Goal: Task Accomplishment & Management: Complete application form

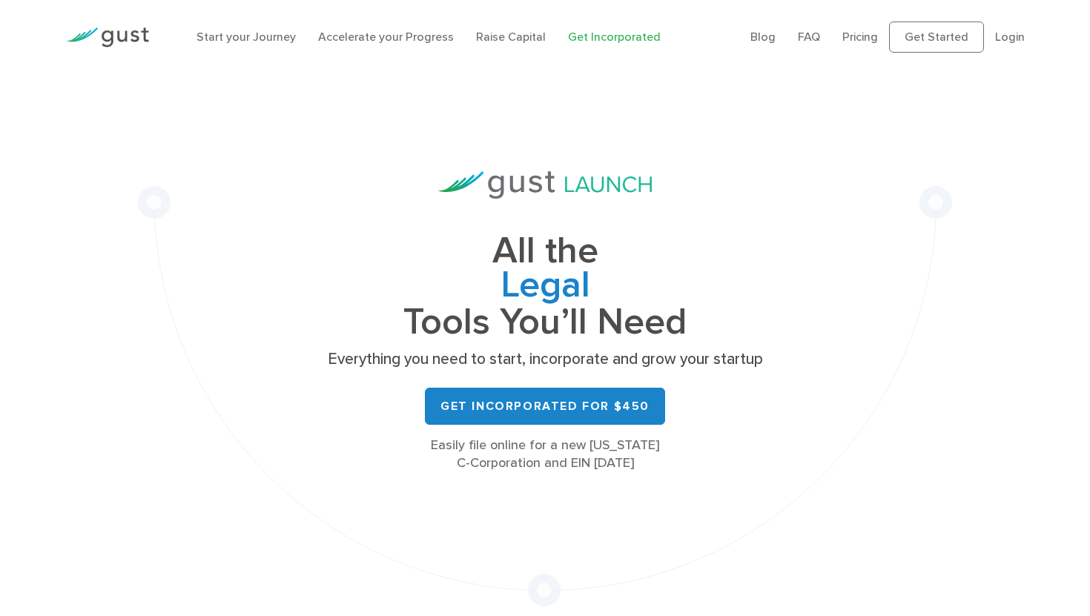
click at [1024, 31] on div "Blog FAQ Pricing Get Started Login Login" at bounding box center [887, 37] width 297 height 61
click at [1014, 39] on link "Login" at bounding box center [1010, 37] width 30 height 14
click at [1010, 35] on link "Login" at bounding box center [1010, 37] width 30 height 14
click at [1008, 41] on link "Login" at bounding box center [1010, 37] width 30 height 14
click at [1008, 40] on link "Login" at bounding box center [1010, 37] width 30 height 14
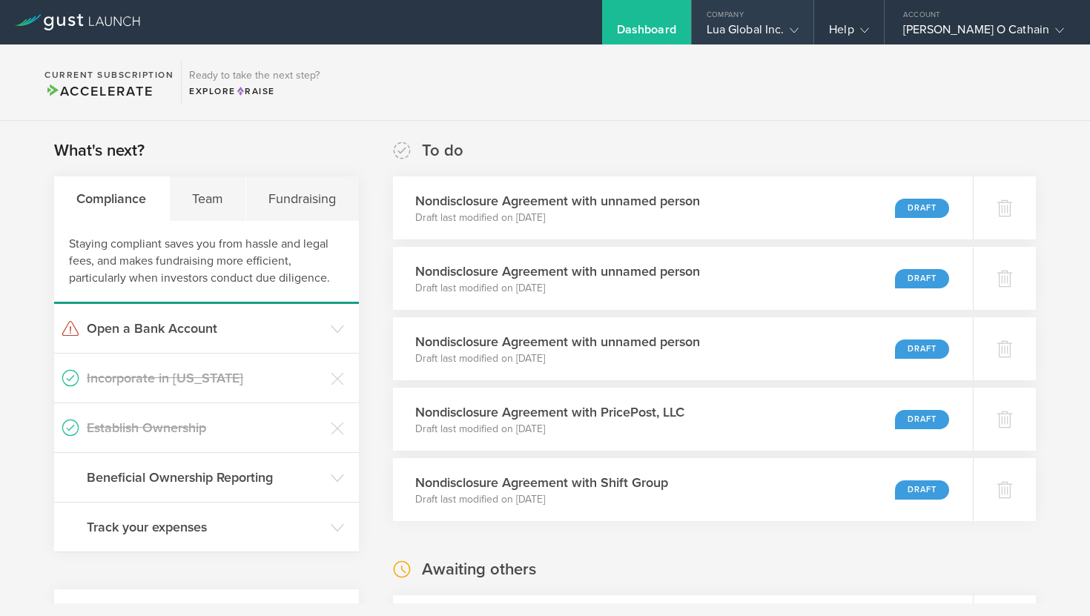
click at [789, 30] on div "Lua Global Inc." at bounding box center [753, 33] width 93 height 22
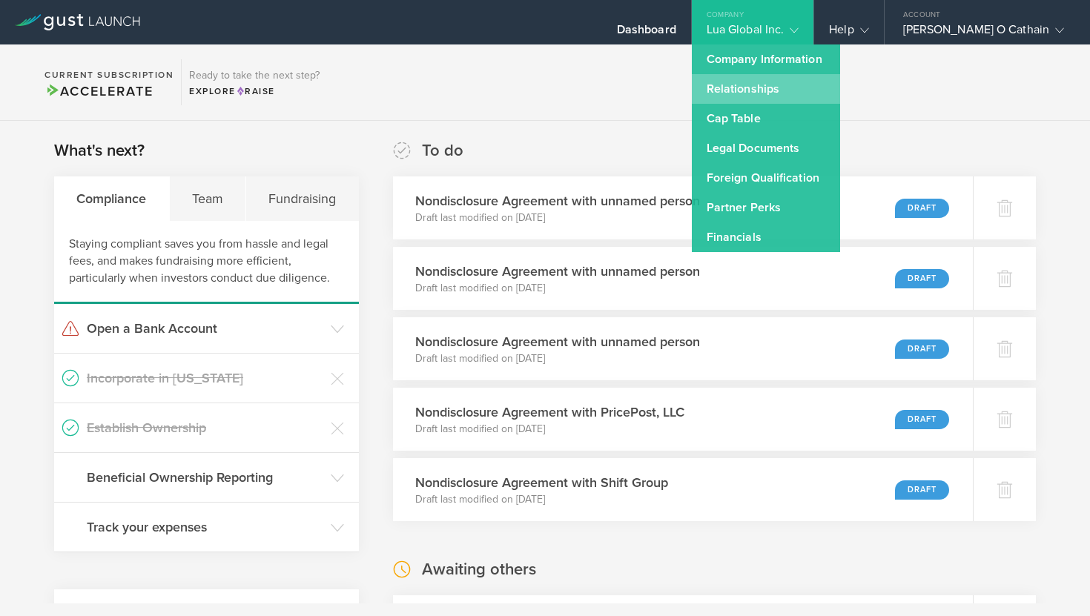
click at [779, 96] on link "Relationships" at bounding box center [766, 89] width 148 height 30
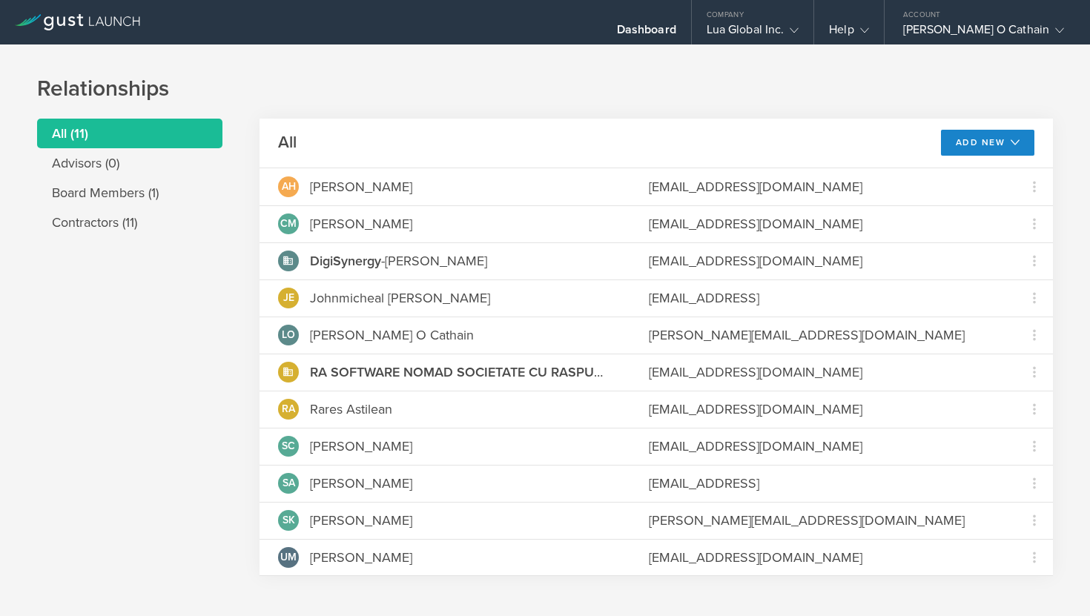
click at [676, 51] on div "Relationships All (11) Advisors (0) Board Members (1) Contractors (11) All Add …" at bounding box center [545, 337] width 1090 height 587
click at [676, 42] on div "Dashboard" at bounding box center [646, 33] width 59 height 22
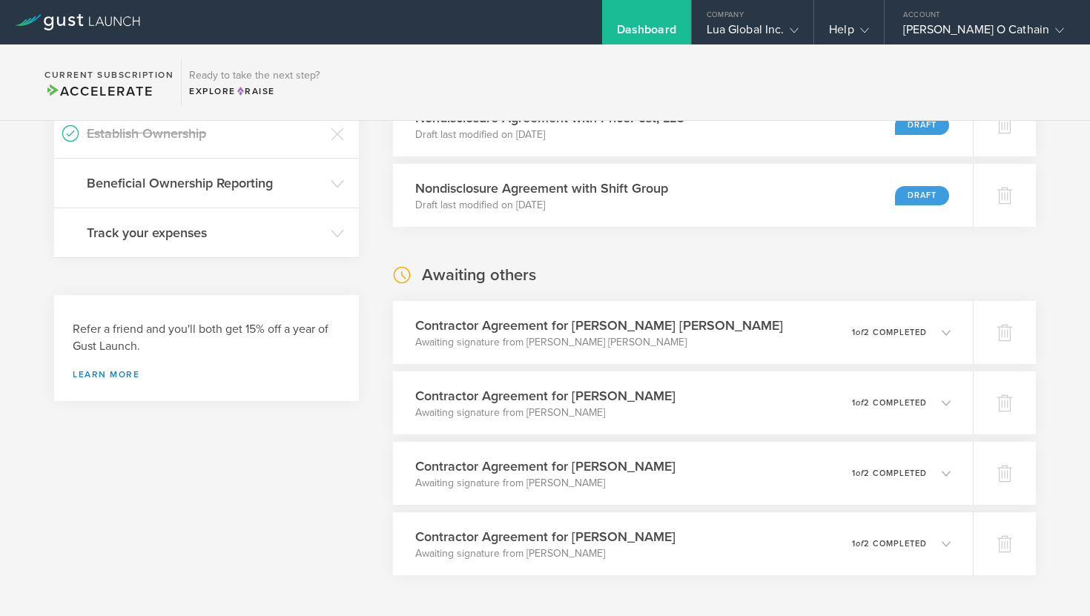
scroll to position [318, 0]
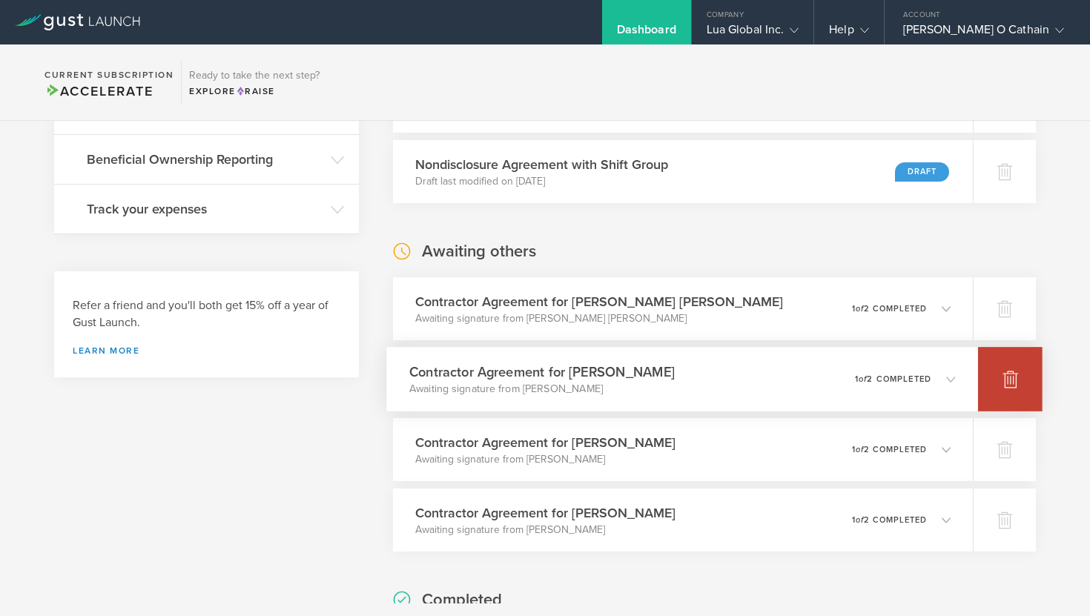
click at [998, 381] on div at bounding box center [1010, 379] width 65 height 65
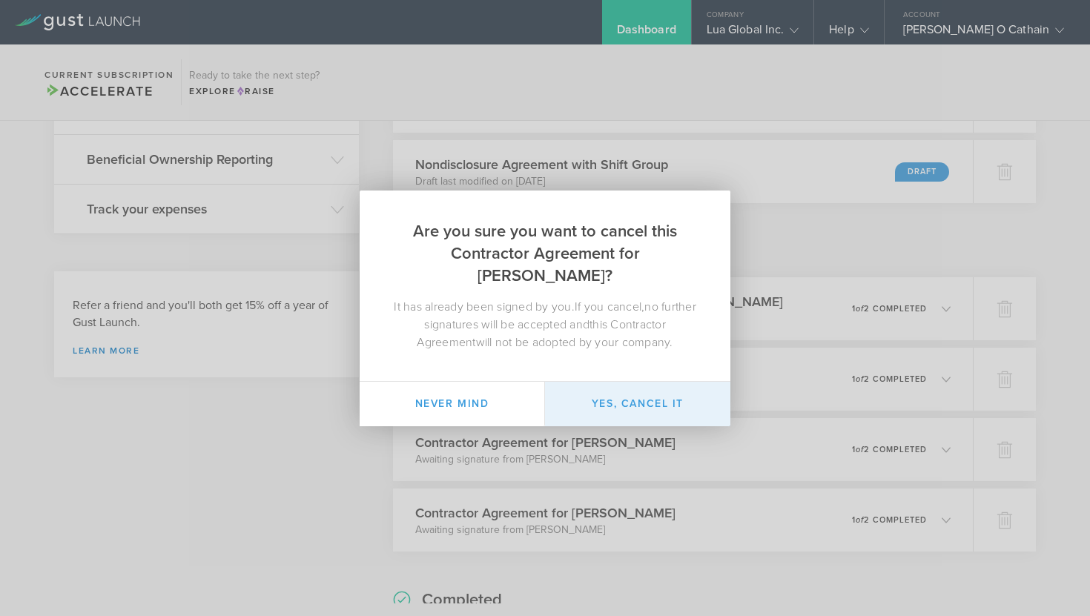
click at [633, 392] on button "Yes, cancel it" at bounding box center [637, 404] width 185 height 44
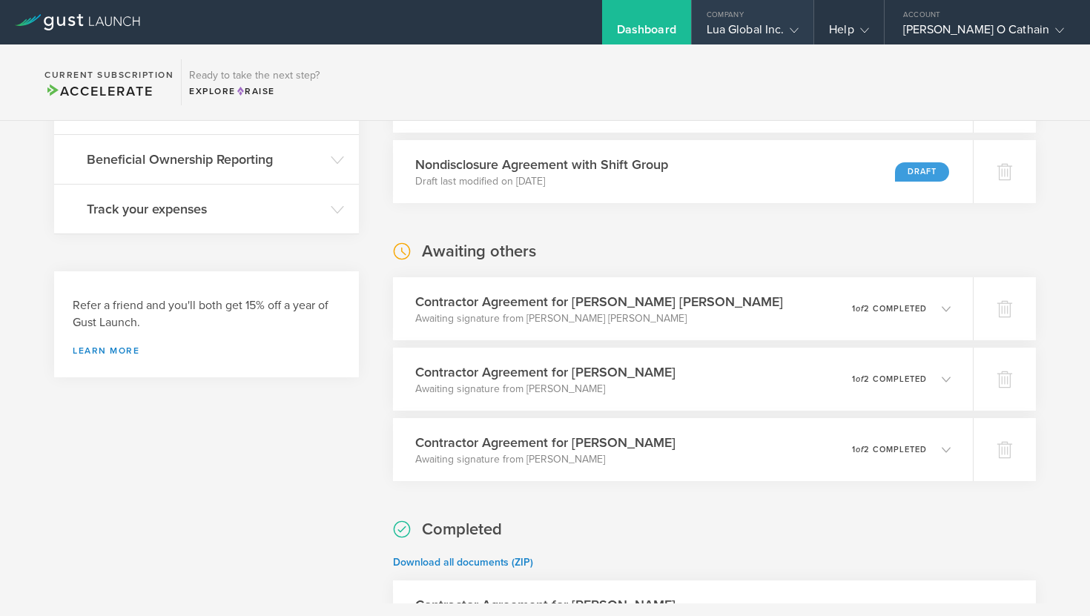
click at [793, 42] on div "Lua Global Inc." at bounding box center [753, 33] width 93 height 22
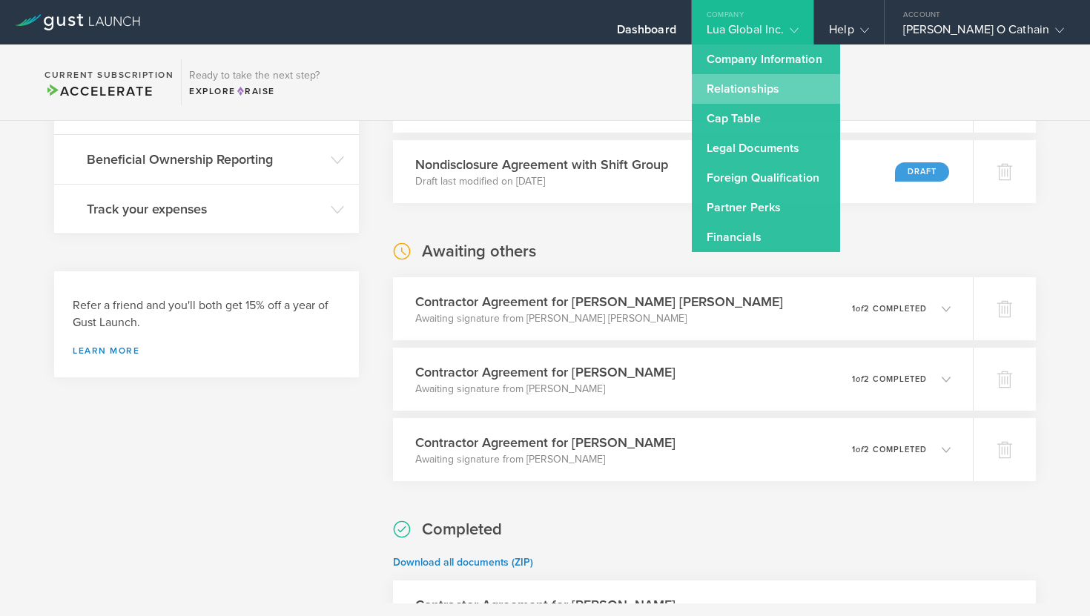
click at [773, 99] on link "Relationships" at bounding box center [766, 89] width 148 height 30
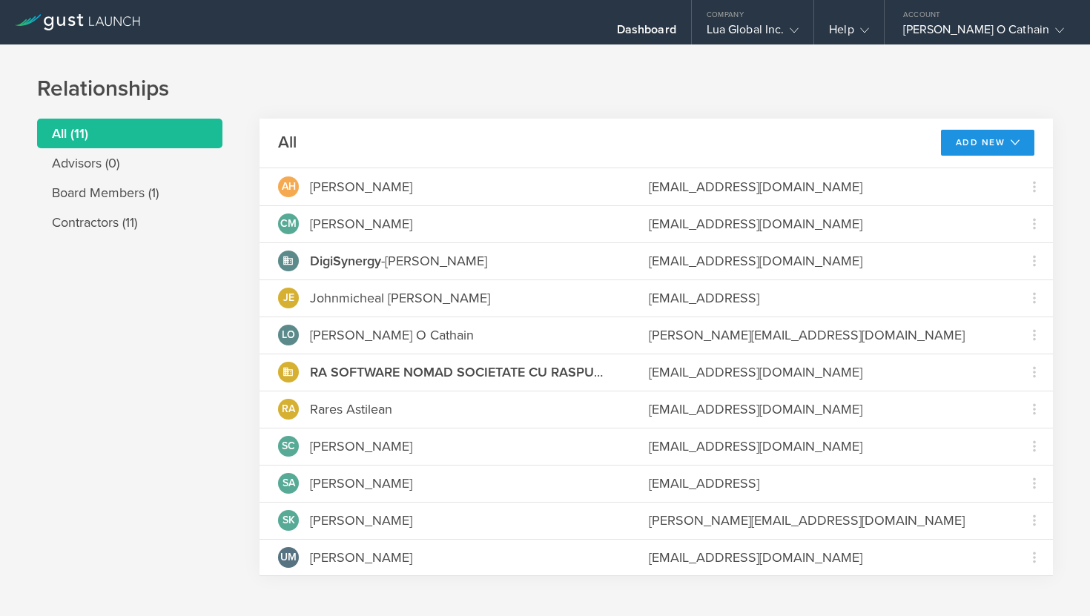
click at [948, 137] on button "Add New" at bounding box center [988, 143] width 94 height 26
click at [959, 193] on li "Add contractor" at bounding box center [981, 205] width 95 height 29
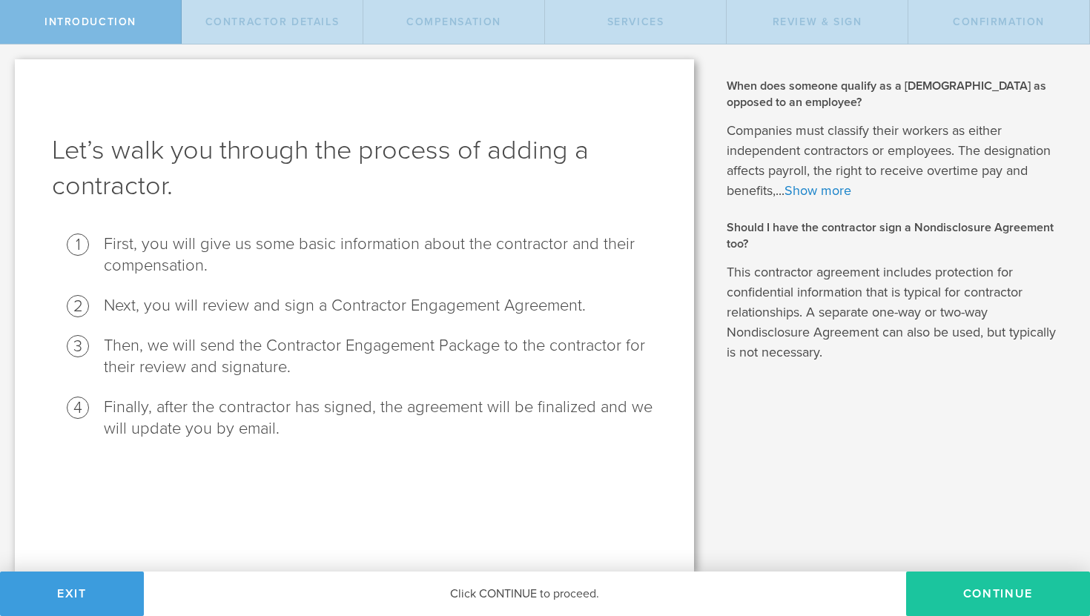
click at [971, 587] on button "Continue" at bounding box center [998, 594] width 184 height 44
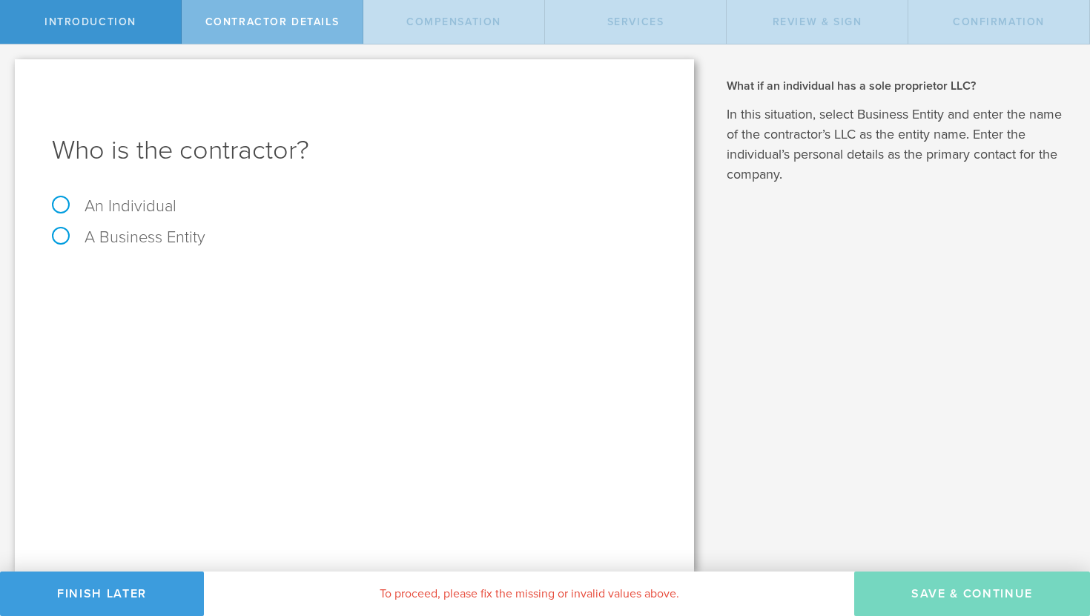
click at [130, 203] on label "An Individual" at bounding box center [114, 205] width 125 height 19
click at [10, 68] on input "An Individual" at bounding box center [5, 56] width 10 height 24
radio input "true"
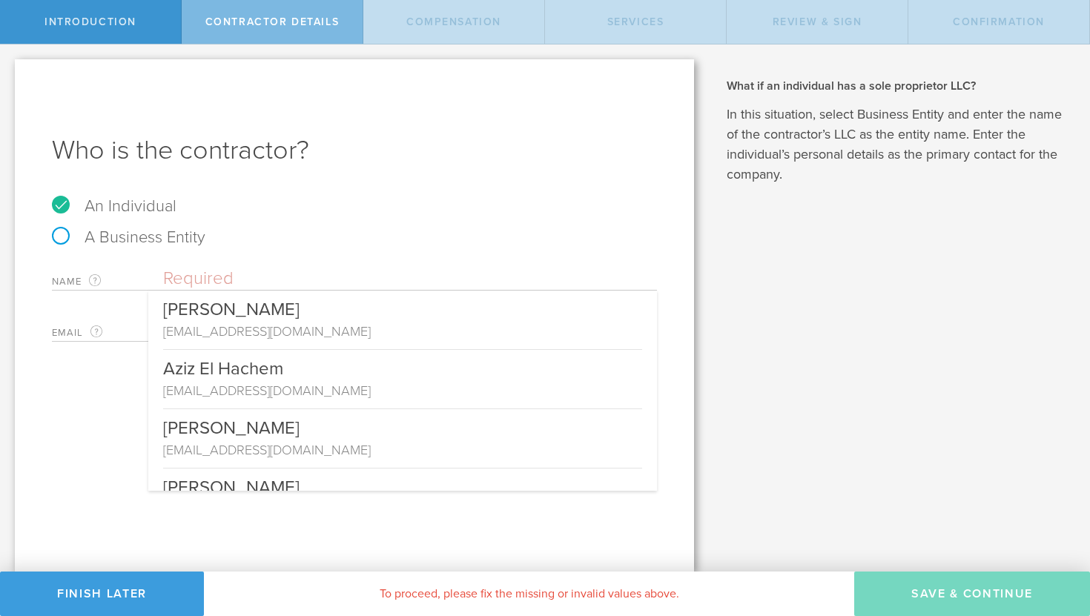
click at [251, 272] on input "text" at bounding box center [410, 279] width 494 height 22
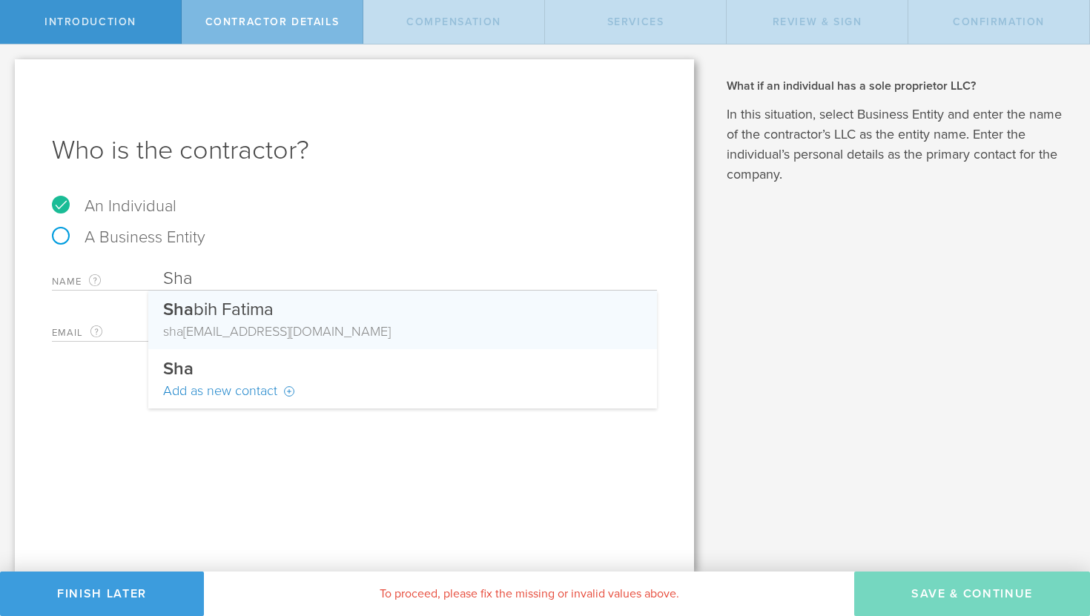
click at [250, 302] on div "Sha bih Fatima" at bounding box center [402, 306] width 479 height 31
type input "[PERSON_NAME]"
type input "[EMAIL_ADDRESS][DOMAIN_NAME]"
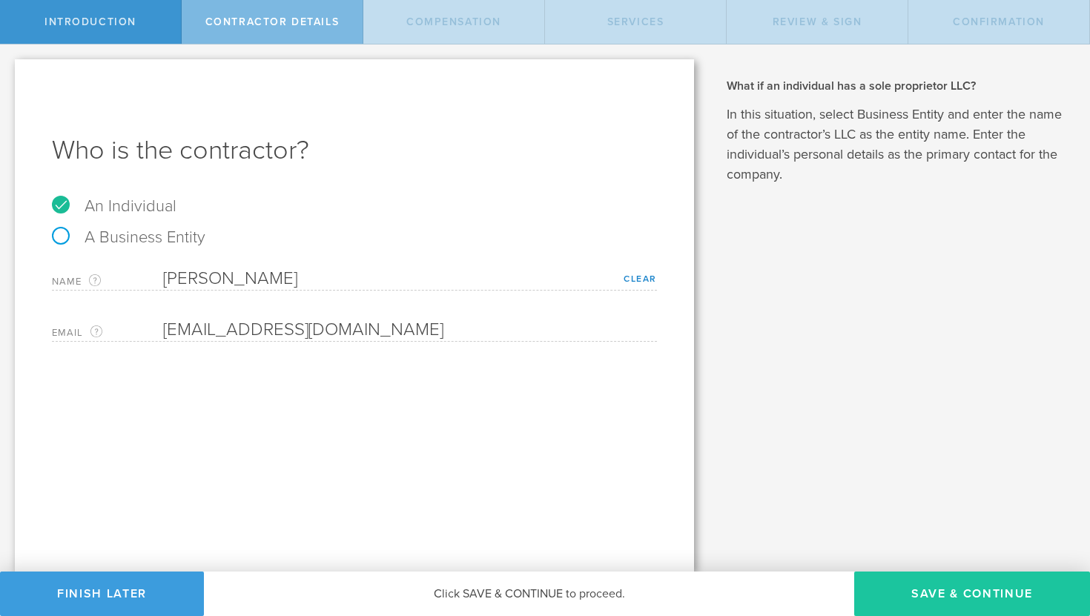
click at [919, 600] on button "Save & Continue" at bounding box center [972, 594] width 236 height 44
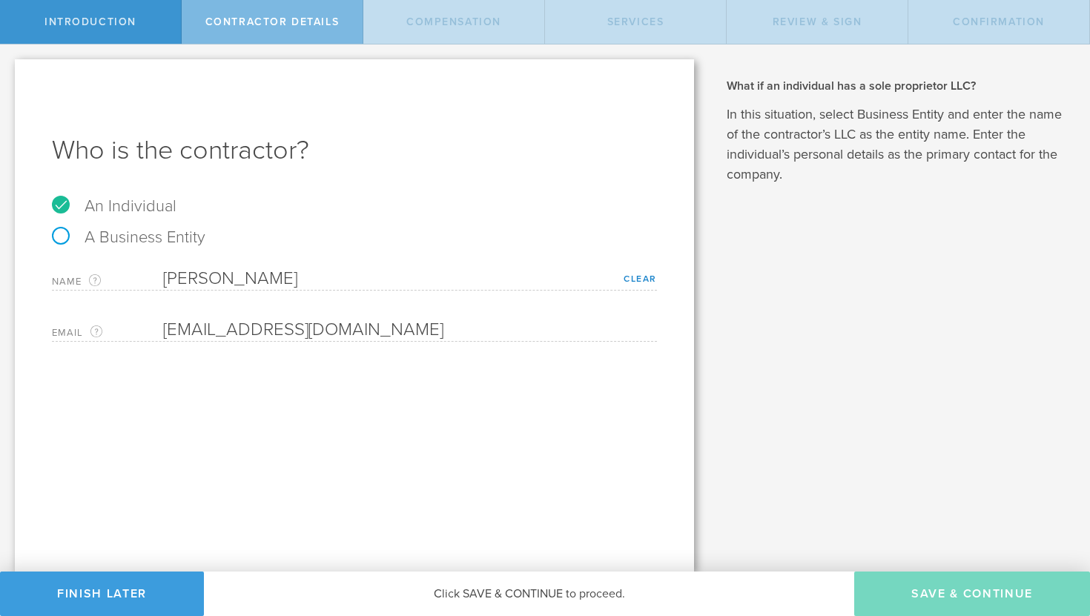
select select "none"
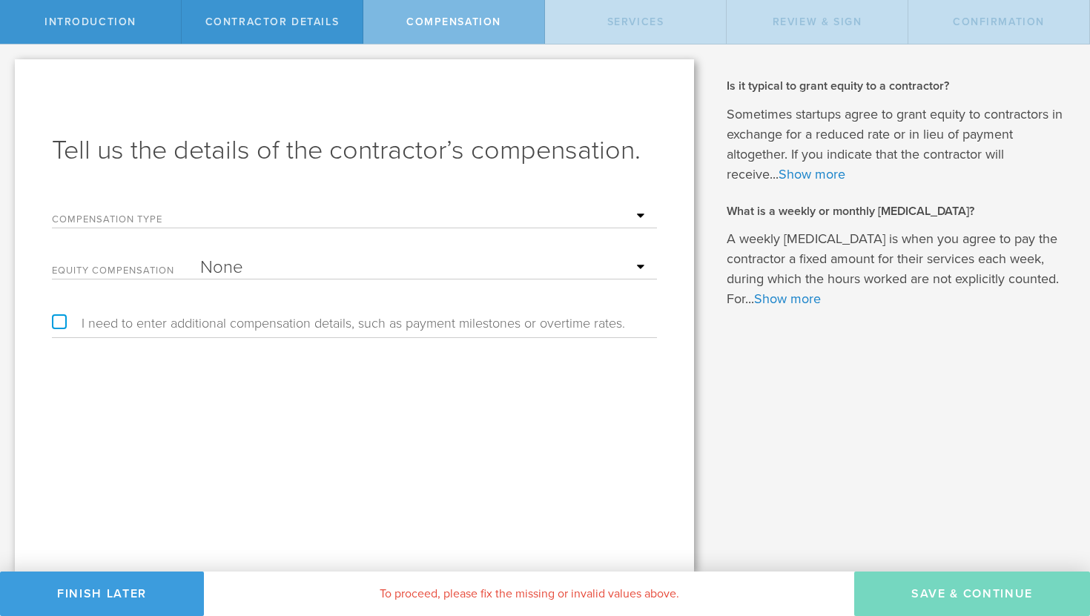
click at [353, 220] on select "Hourly Daily Weekly Retainer Monthly Retainer Project Flat Rate No cash compens…" at bounding box center [424, 216] width 449 height 22
select select "monthlyRetainer"
click at [200, 205] on select "Hourly Daily Weekly Retainer Monthly Retainer Project Flat Rate No cash compens…" at bounding box center [424, 216] width 449 height 22
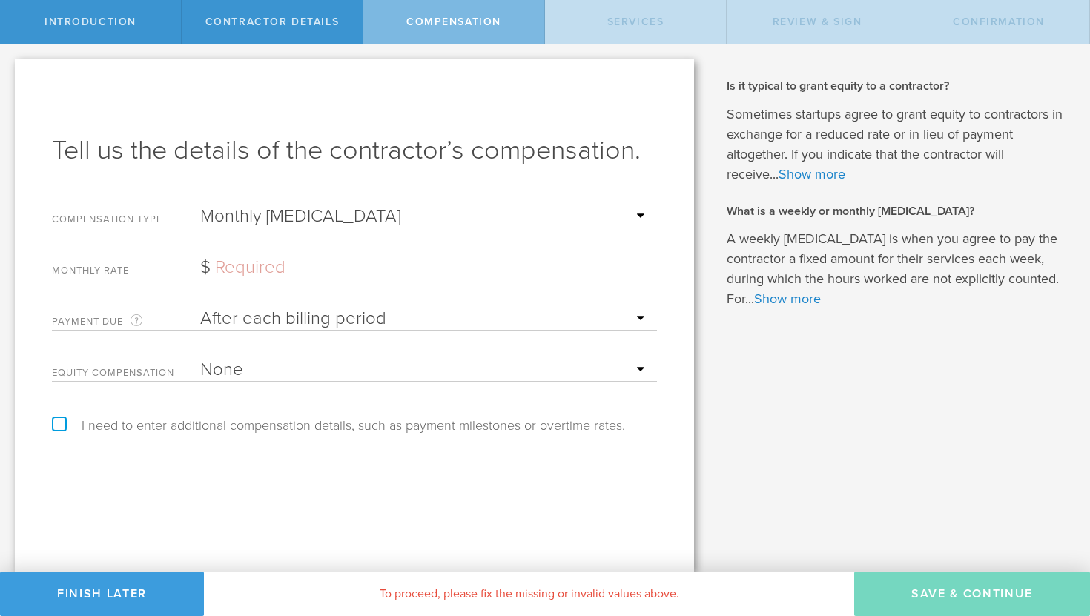
click at [291, 269] on input "text" at bounding box center [424, 268] width 449 height 22
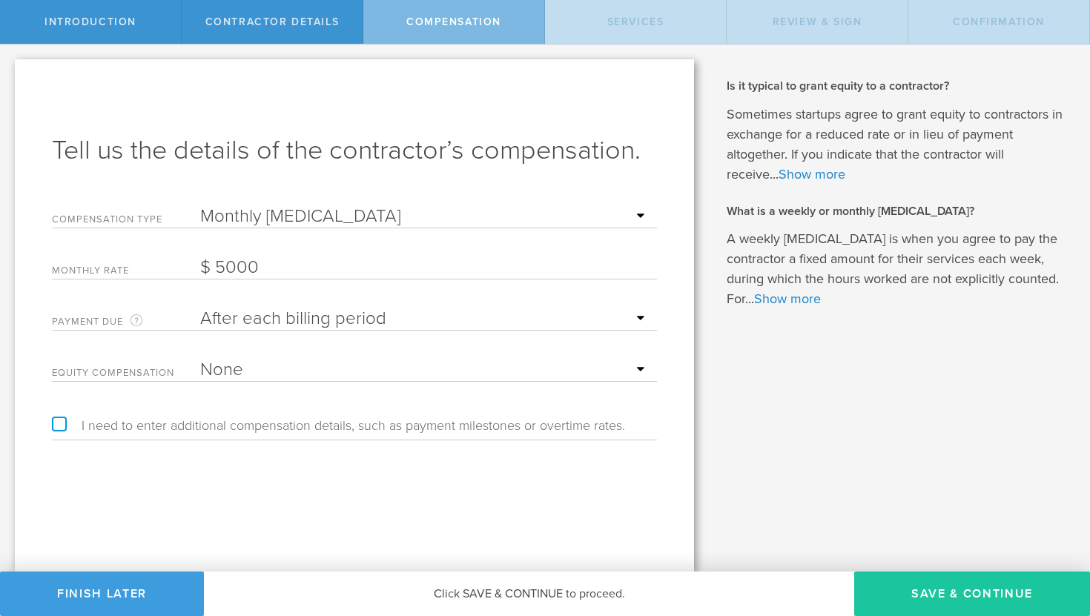
type input "5,000"
click at [980, 600] on button "Save & Continue" at bounding box center [972, 594] width 236 height 44
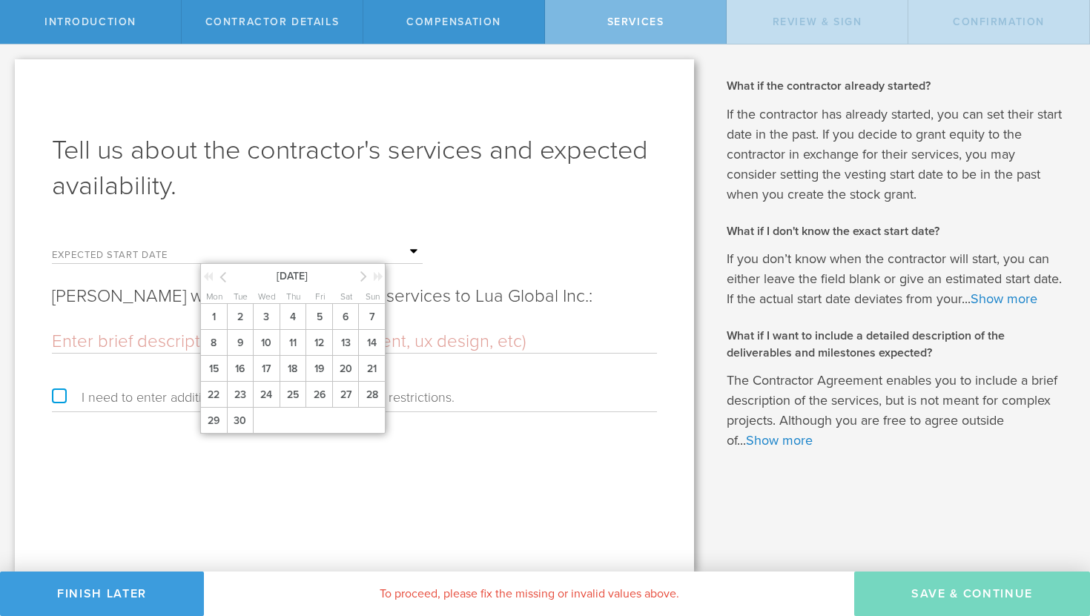
click at [250, 241] on input "text" at bounding box center [311, 252] width 222 height 22
click at [360, 277] on div "September 2025" at bounding box center [293, 275] width 185 height 22
click at [361, 277] on icon at bounding box center [363, 276] width 7 height 19
click at [348, 315] on span "4" at bounding box center [345, 317] width 27 height 26
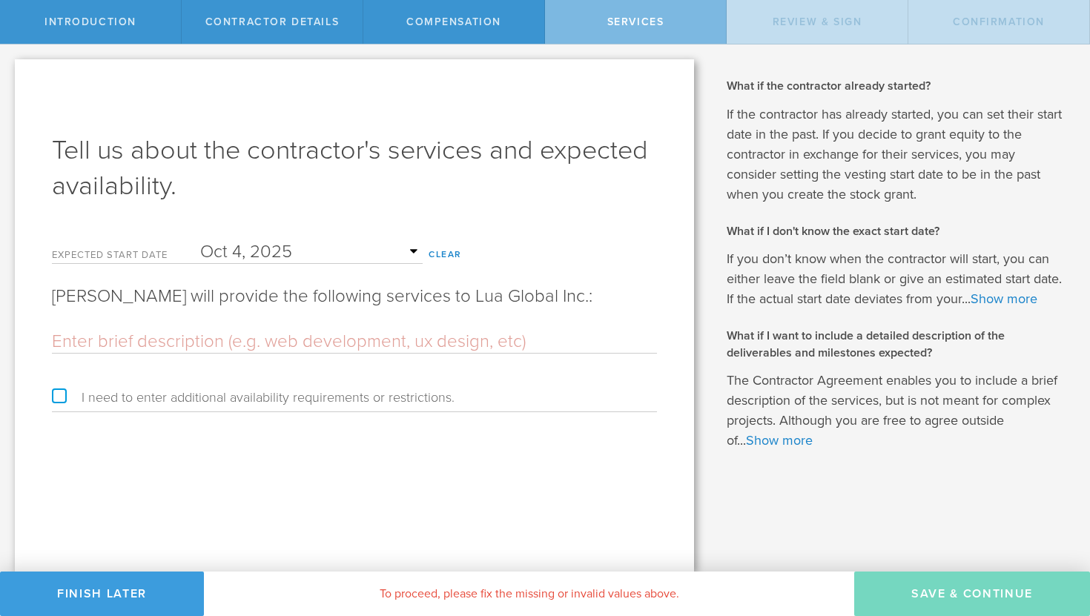
click at [385, 348] on input "text" at bounding box center [354, 342] width 605 height 22
paste input "Dev-Ops & Infrastructure engineer"
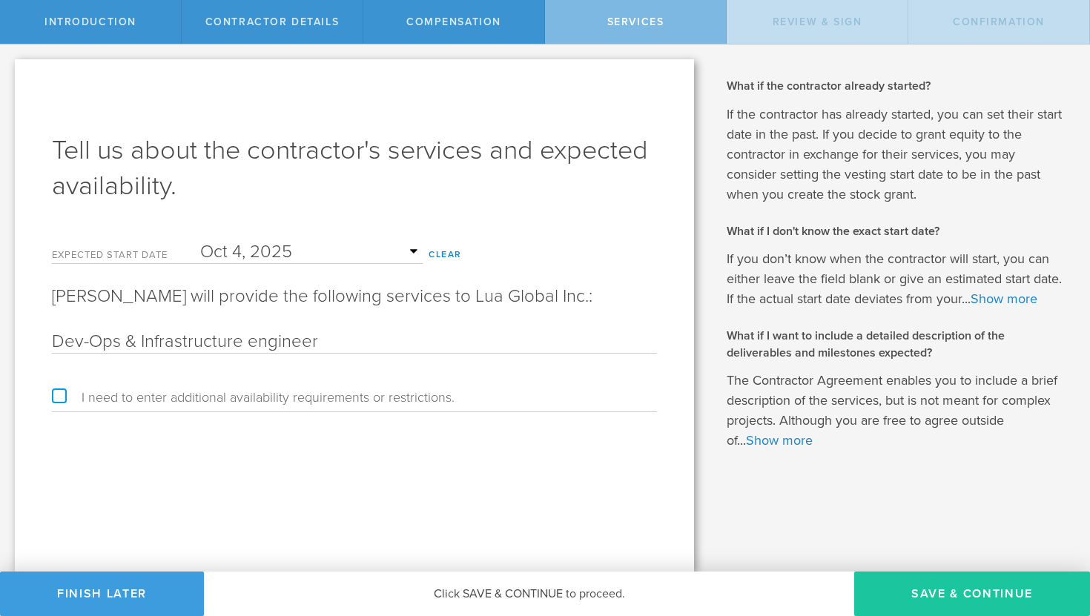
type input "Dev-Ops & Infrastructure engineer"
click at [944, 605] on button "Save & Continue" at bounding box center [972, 594] width 236 height 44
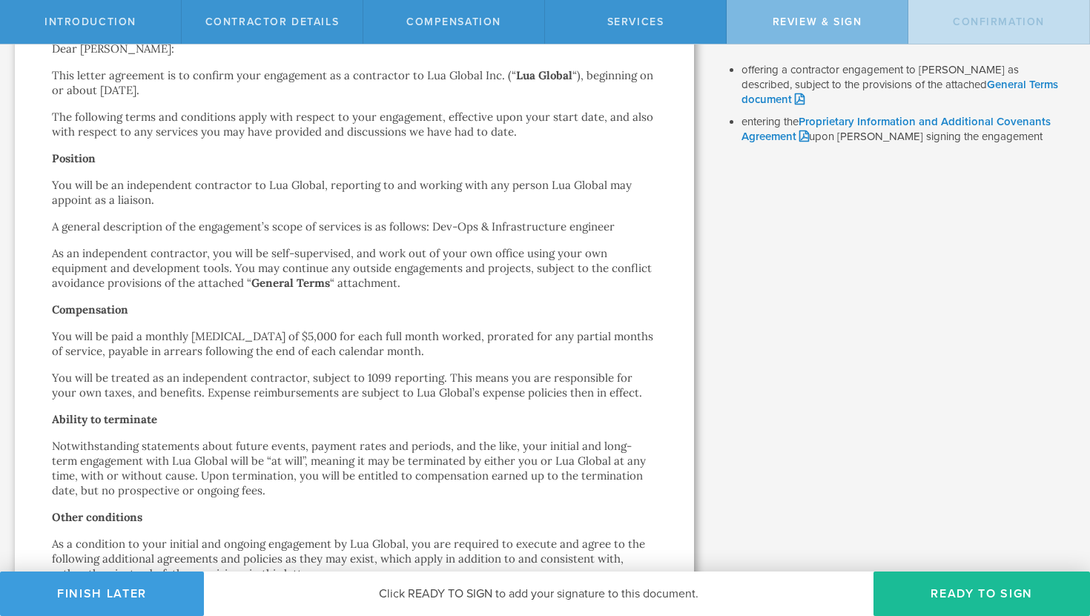
scroll to position [767, 0]
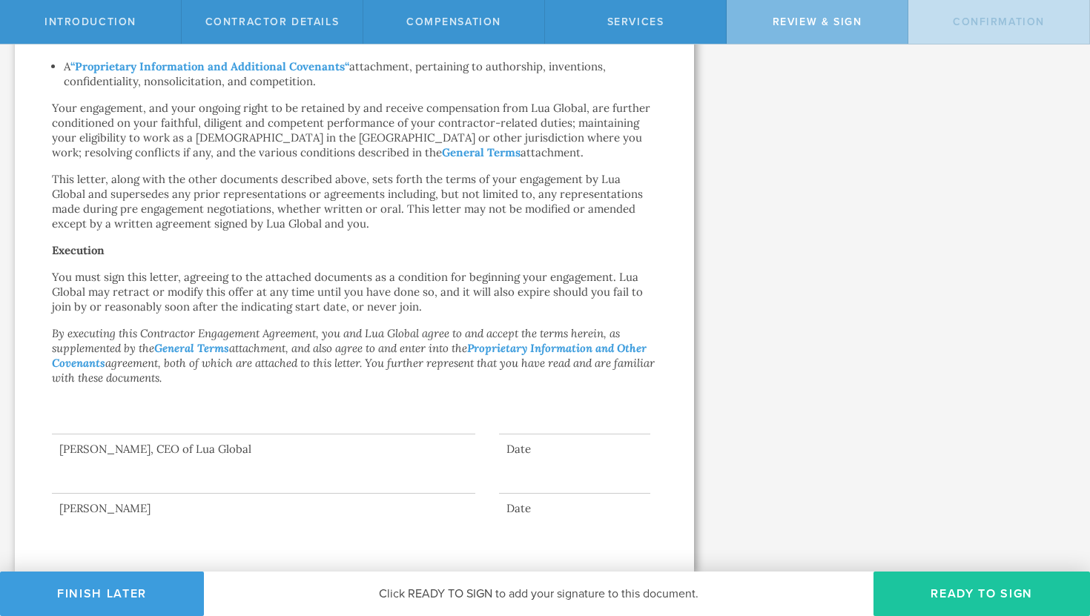
click at [928, 589] on button "Ready to Sign" at bounding box center [981, 594] width 217 height 44
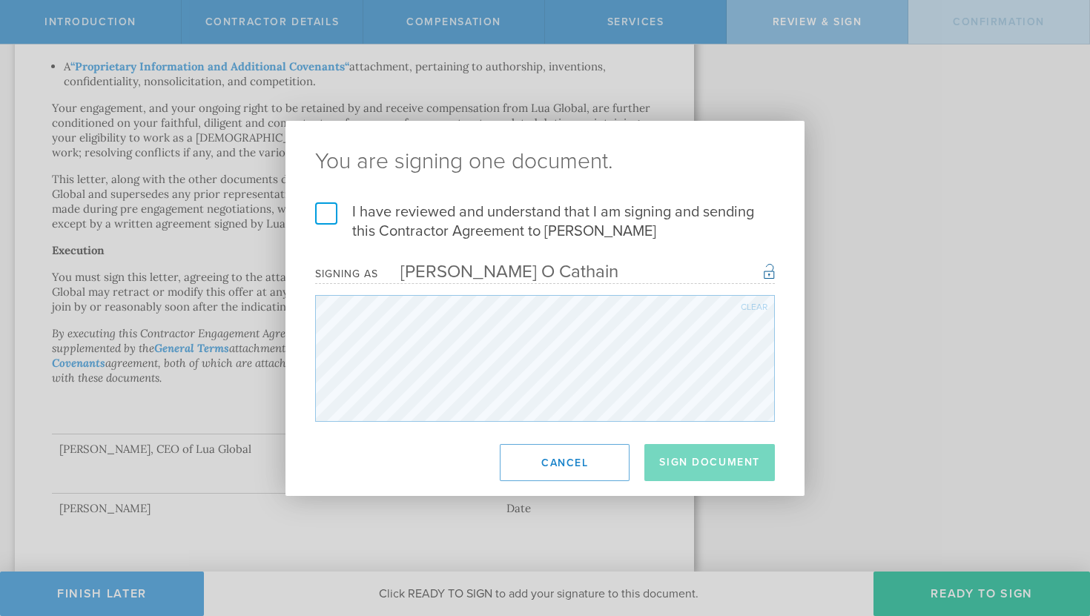
click at [323, 209] on label "I have reviewed and understand that I am signing and sending this Contractor Ag…" at bounding box center [545, 221] width 460 height 39
click at [0, 0] on input "I have reviewed and understand that I am signing and sending this Contractor Ag…" at bounding box center [0, 0] width 0 height 0
click at [674, 452] on button "Sign Document" at bounding box center [709, 462] width 131 height 37
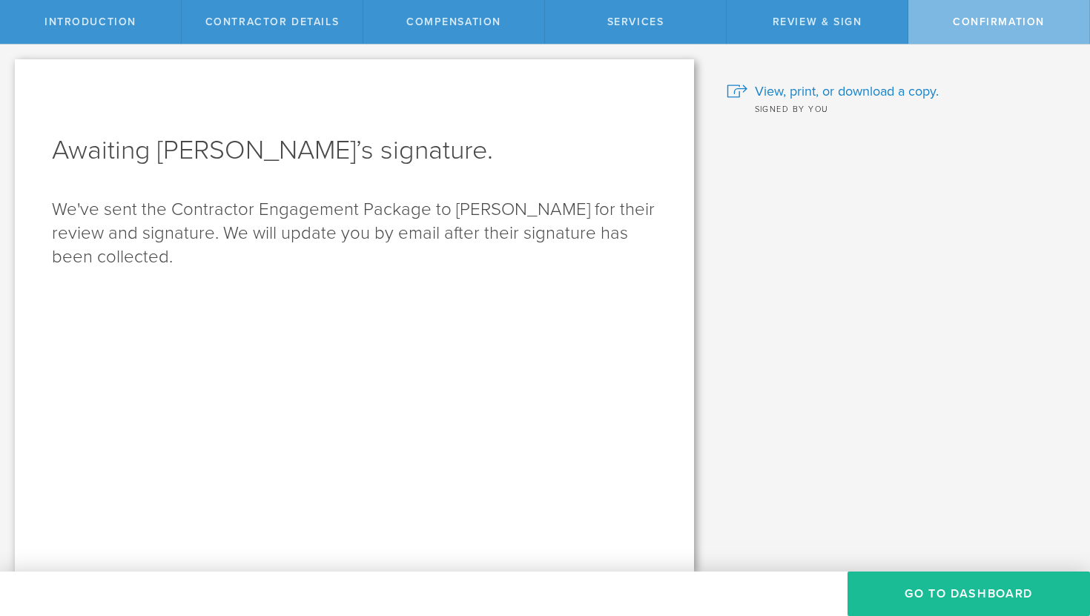
scroll to position [0, 0]
